Goal: Task Accomplishment & Management: Use online tool/utility

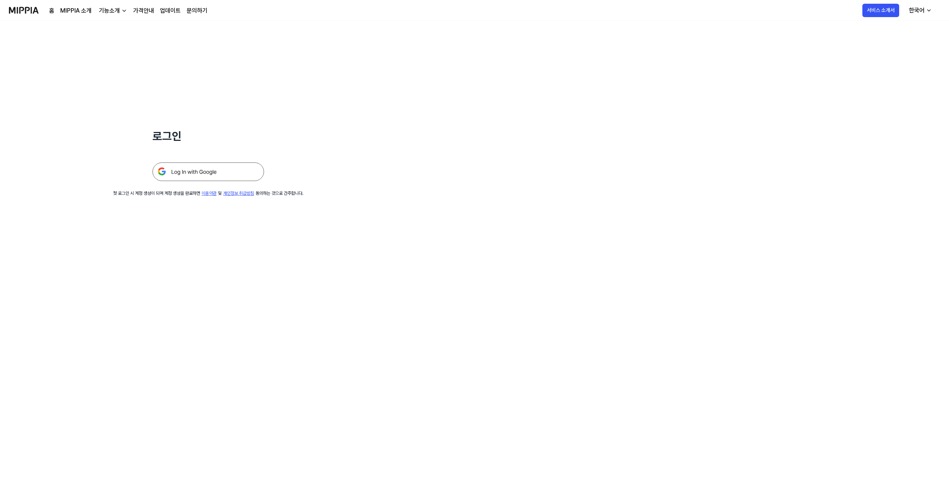
click at [219, 176] on img at bounding box center [209, 172] width 112 height 19
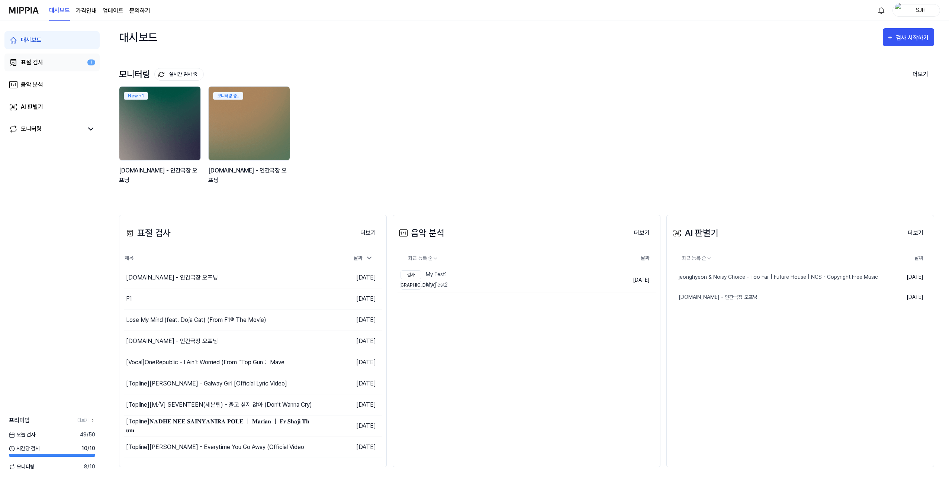
click at [39, 65] on div "표절 검사" at bounding box center [32, 62] width 22 height 9
